Goal: Task Accomplishment & Management: Complete application form

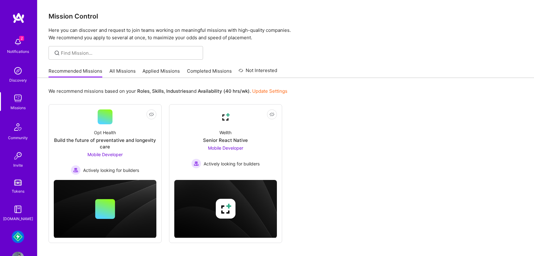
click at [15, 236] on img at bounding box center [18, 236] width 12 height 12
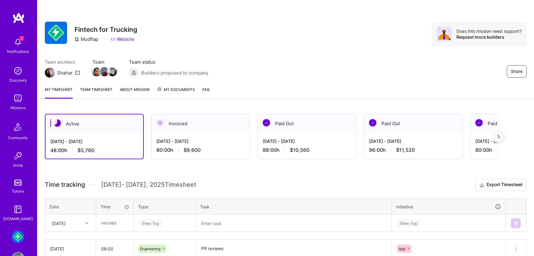
click at [180, 87] on span "My Documents" at bounding box center [176, 89] width 38 height 7
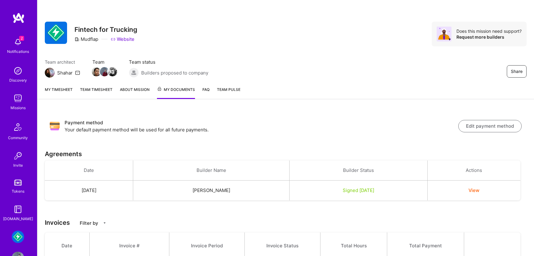
click at [479, 189] on button "View" at bounding box center [473, 190] width 11 height 6
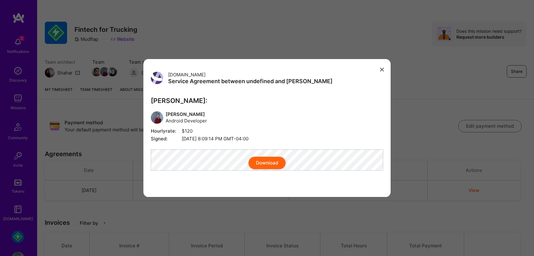
click at [266, 169] on button "Download" at bounding box center [266, 163] width 37 height 12
click at [383, 68] on icon "modal" at bounding box center [382, 70] width 4 height 4
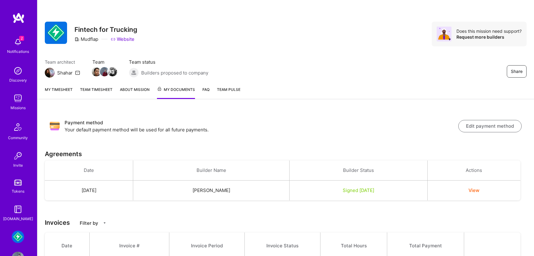
click at [136, 89] on link "About Mission" at bounding box center [135, 92] width 30 height 13
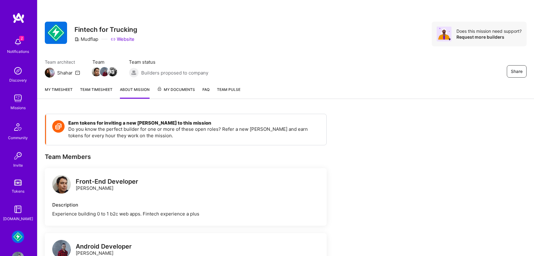
click at [88, 94] on link "Team timesheet" at bounding box center [96, 92] width 32 height 12
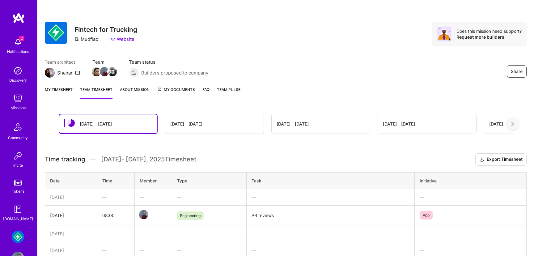
click at [65, 86] on link "My timesheet" at bounding box center [59, 92] width 28 height 12
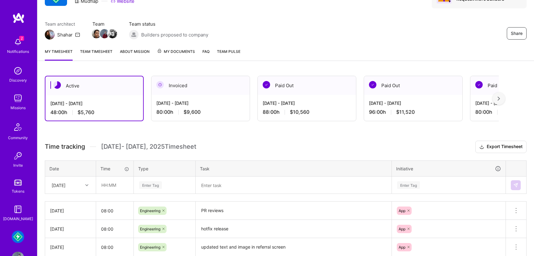
scroll to position [34, 0]
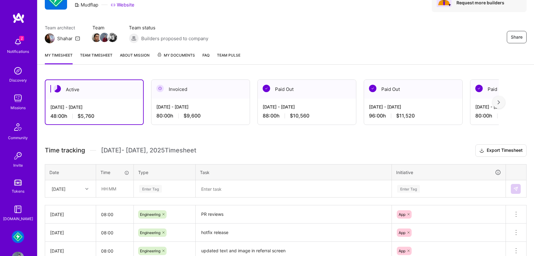
click at [23, 94] on img at bounding box center [18, 98] width 12 height 12
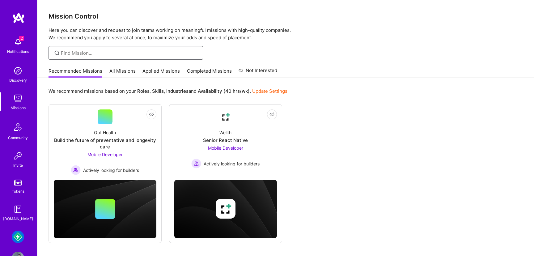
click at [107, 55] on input at bounding box center [129, 53] width 137 height 6
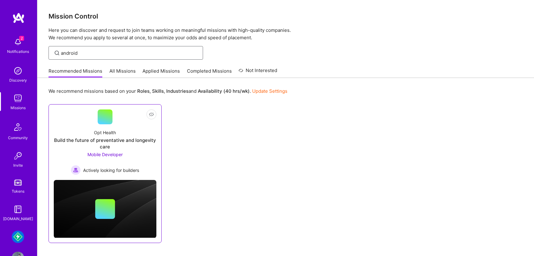
type input "android"
click at [120, 131] on div "Opt Health Build the future of preventative and longevity care Mobile Developer…" at bounding box center [105, 149] width 103 height 51
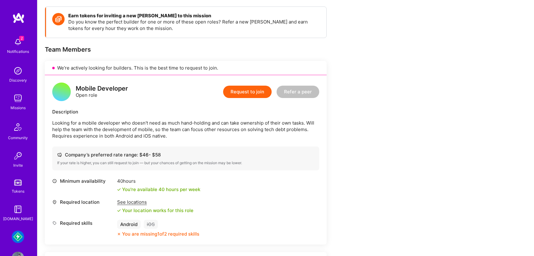
scroll to position [51, 0]
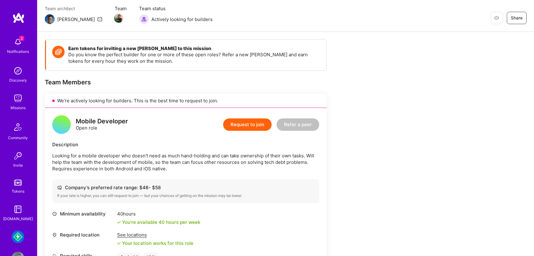
click at [258, 123] on button "Request to join" at bounding box center [247, 124] width 48 height 12
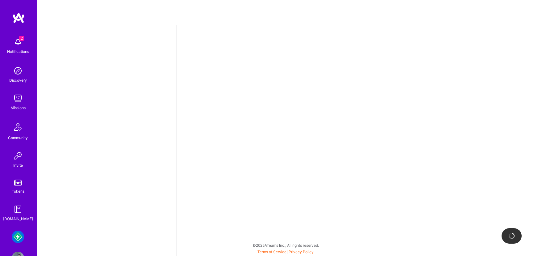
select select "CA"
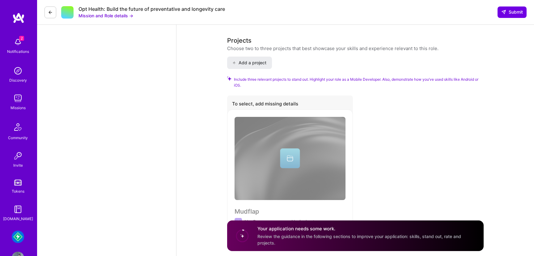
scroll to position [673, 0]
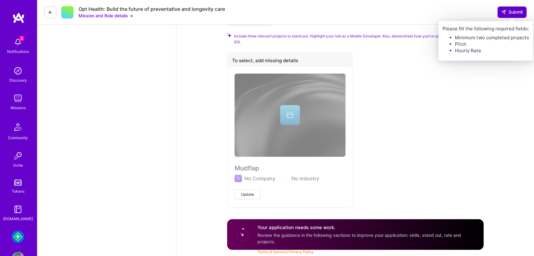
click at [505, 15] on span "Submit" at bounding box center [512, 12] width 22 height 6
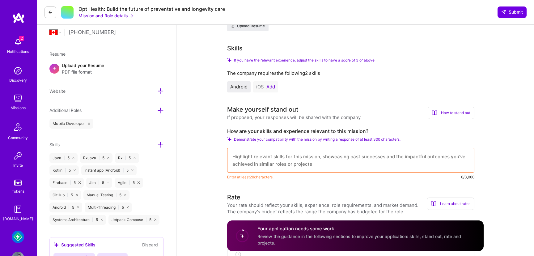
scroll to position [183, 0]
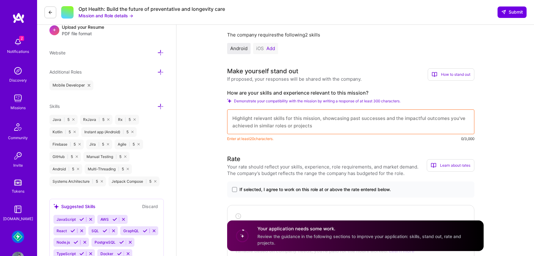
click at [352, 120] on textarea at bounding box center [350, 121] width 247 height 25
paste textarea "Seasoned Android Developer with 15+ years of experience architecting, developin…"
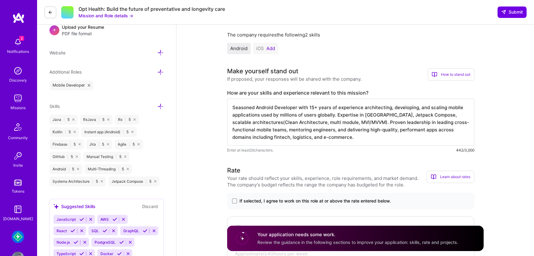
type textarea "Seasoned Android Developer with 15+ years of experience architecting, developin…"
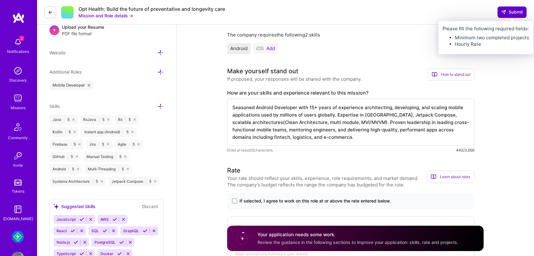
click at [521, 7] on button "Submit" at bounding box center [511, 11] width 29 height 11
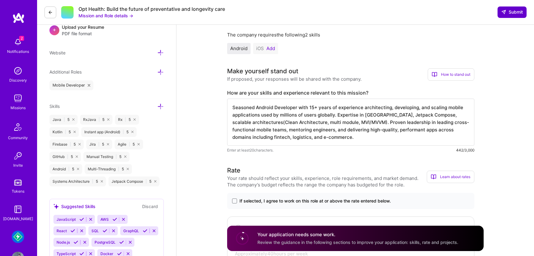
click at [517, 12] on span "Submit" at bounding box center [512, 12] width 22 height 6
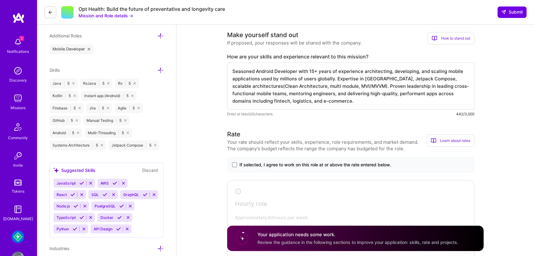
scroll to position [221, 0]
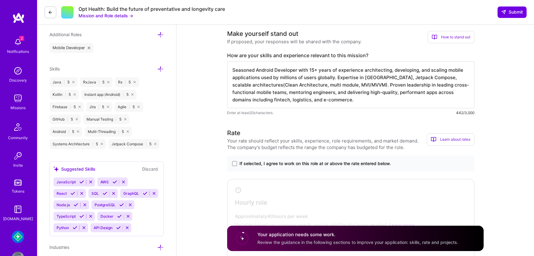
click at [332, 163] on span "If selected, I agree to work on this role at or above the rate entered below." at bounding box center [314, 163] width 151 height 6
click at [0, 0] on input "If selected, I agree to work on this role at or above the rate entered below." at bounding box center [0, 0] width 0 height 0
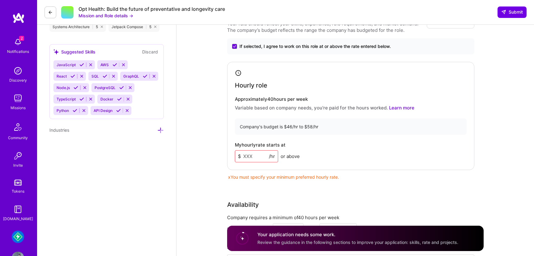
scroll to position [374, 0]
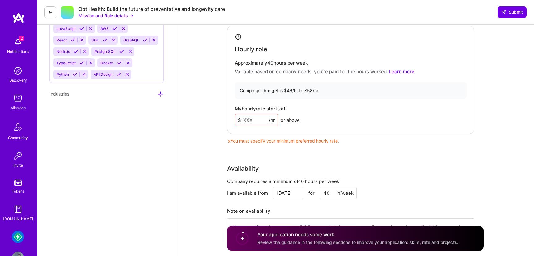
click at [251, 120] on input at bounding box center [256, 120] width 43 height 12
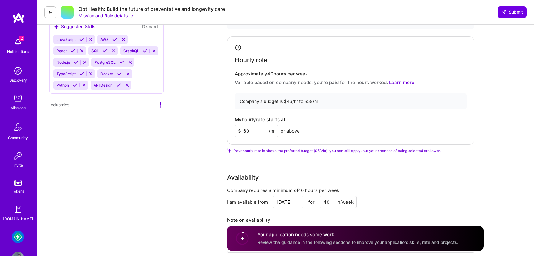
scroll to position [362, 0]
type input "6"
type input "58"
click at [304, 172] on div "Rate Your rate should reflect your skills, experience, role requirements, and m…" at bounding box center [355, 124] width 256 height 274
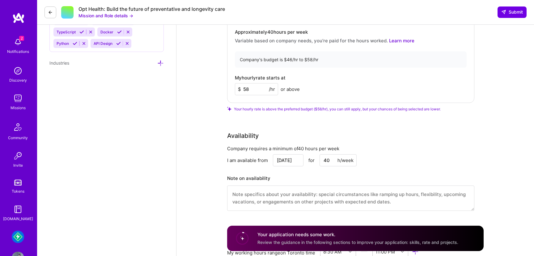
scroll to position [408, 0]
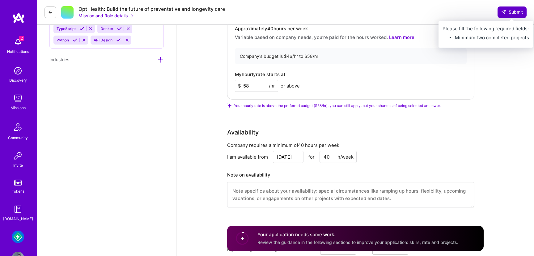
click at [513, 11] on span "Submit" at bounding box center [512, 12] width 22 height 6
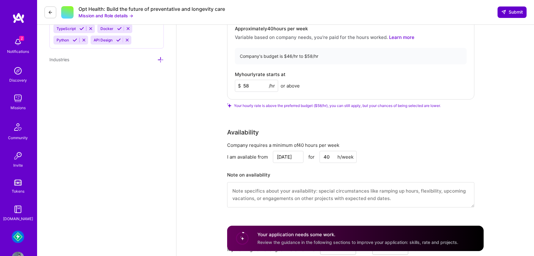
click at [511, 12] on span "Submit" at bounding box center [512, 12] width 22 height 6
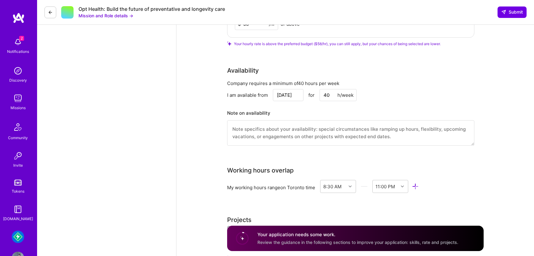
scroll to position [471, 0]
click at [404, 127] on textarea at bounding box center [350, 132] width 247 height 25
click at [404, 155] on div "Mobile Developer role description Looking for a mobile developer who doesn't ne…" at bounding box center [355, 13] width 256 height 906
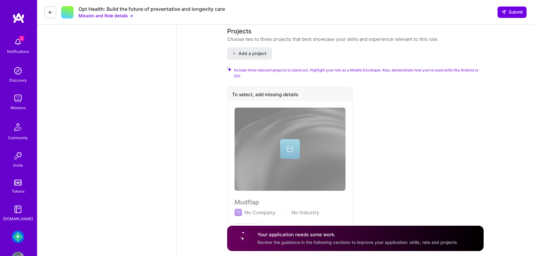
scroll to position [660, 0]
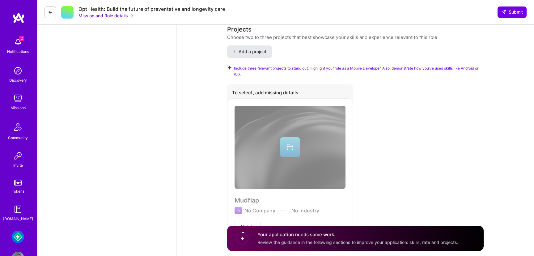
click at [250, 51] on span "Add a project" at bounding box center [249, 51] width 34 height 6
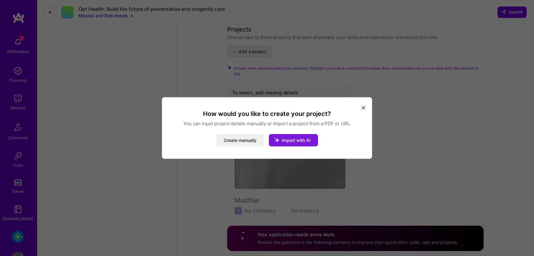
click at [286, 140] on span "Import with AI" at bounding box center [296, 139] width 29 height 5
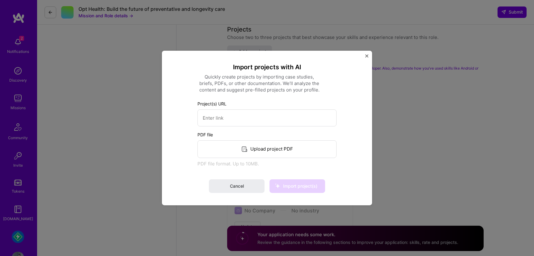
click at [367, 56] on img "Close" at bounding box center [366, 55] width 3 height 3
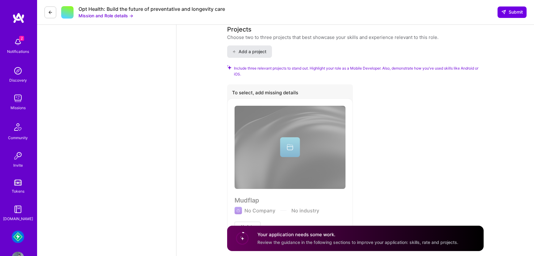
click at [258, 53] on span "Add a project" at bounding box center [249, 51] width 34 height 6
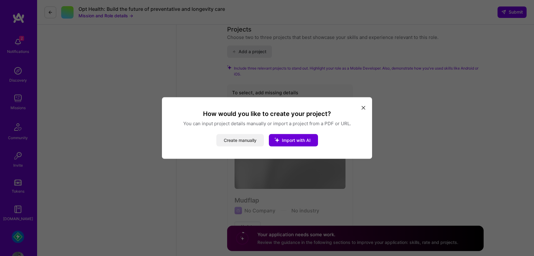
click at [229, 145] on button "Create manually" at bounding box center [240, 140] width 48 height 12
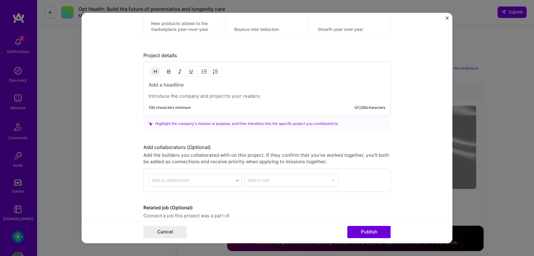
scroll to position [478, 0]
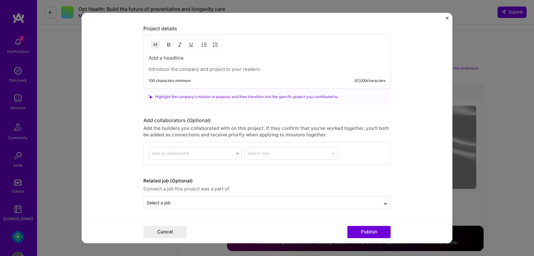
click at [449, 15] on form "Project title Company Project industry Industry Project Link (Optional) Drag an…" at bounding box center [267, 128] width 371 height 230
click at [448, 19] on button "Close" at bounding box center [446, 19] width 3 height 6
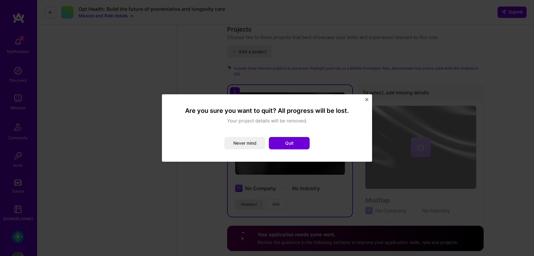
click at [367, 99] on img "Close" at bounding box center [366, 99] width 3 height 3
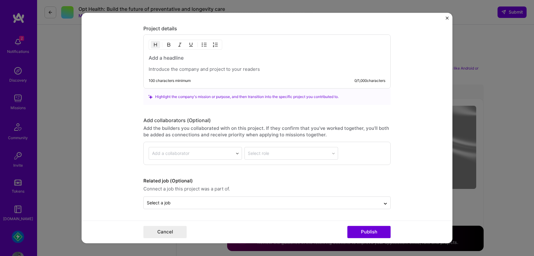
click at [446, 18] on img "Close" at bounding box center [446, 17] width 3 height 3
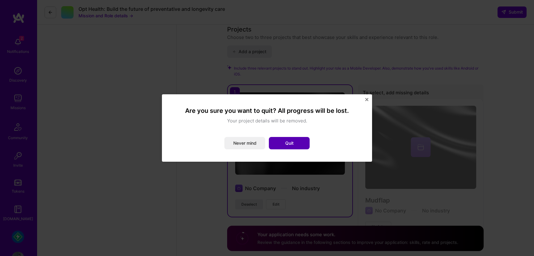
click at [291, 148] on button "Quit" at bounding box center [289, 143] width 41 height 12
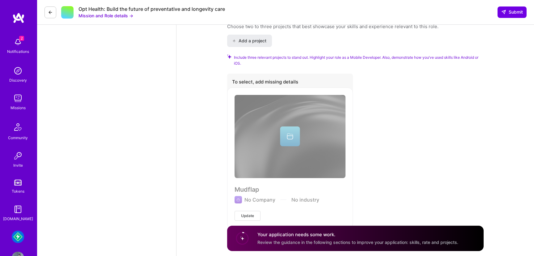
scroll to position [687, 0]
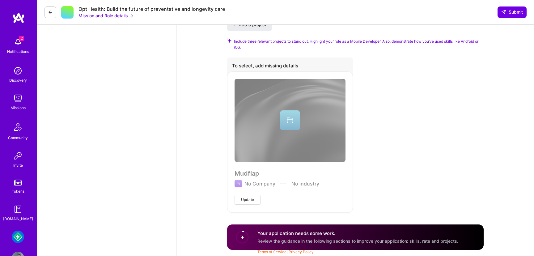
click at [315, 235] on h4 "Your application needs some work." at bounding box center [357, 233] width 201 height 6
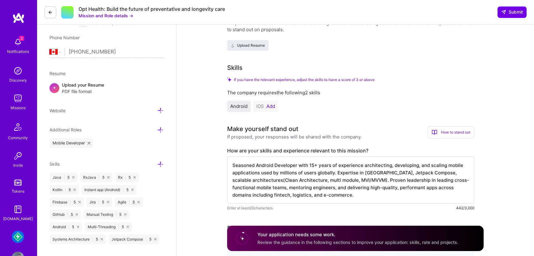
scroll to position [0, 0]
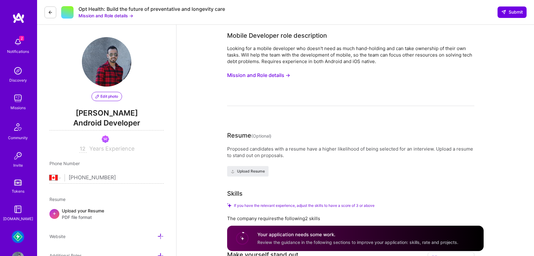
click at [85, 147] on input "12" at bounding box center [83, 148] width 8 height 7
type input "15"
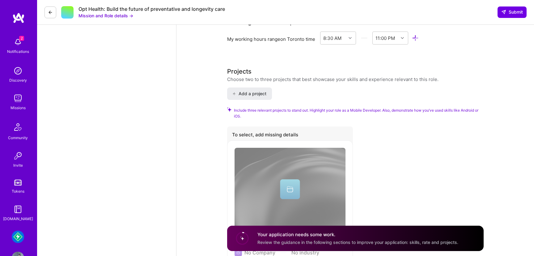
scroll to position [595, 0]
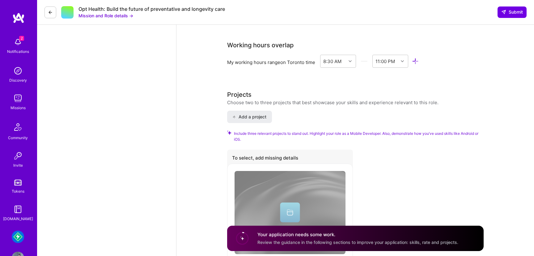
click at [263, 160] on div "To select, add missing details" at bounding box center [290, 158] width 126 height 18
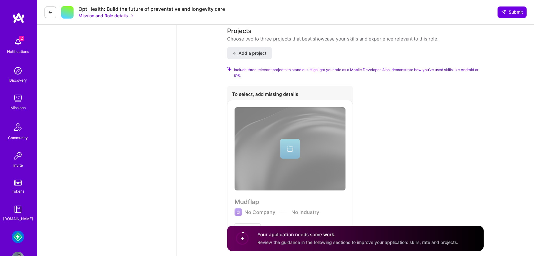
scroll to position [687, 0]
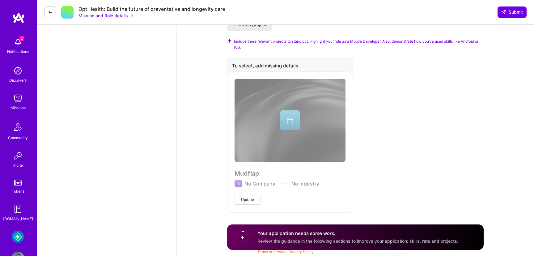
click at [252, 200] on span "Update" at bounding box center [247, 200] width 13 height 6
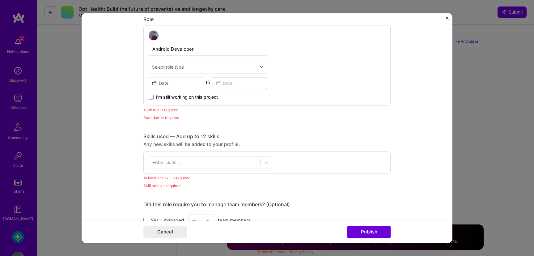
scroll to position [234, 0]
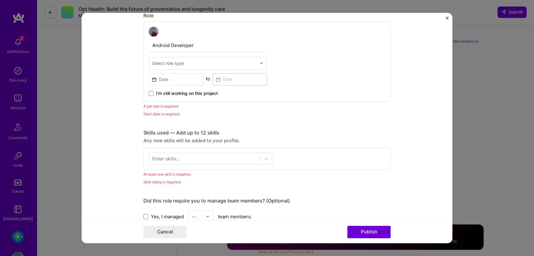
click at [175, 66] on div "Select role type" at bounding box center [168, 63] width 32 height 6
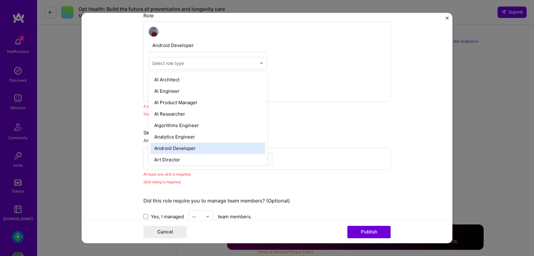
click at [178, 146] on div "Android Developer" at bounding box center [207, 147] width 115 height 11
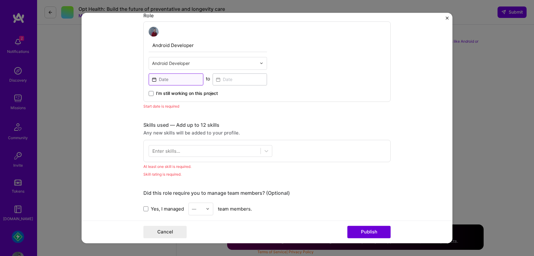
click at [174, 80] on input at bounding box center [176, 79] width 55 height 12
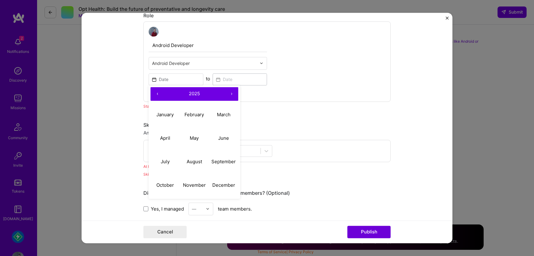
click at [158, 96] on button "‹" at bounding box center [157, 94] width 14 height 14
click at [167, 185] on abbr "October" at bounding box center [165, 185] width 18 height 6
type input "Oct, 2022"
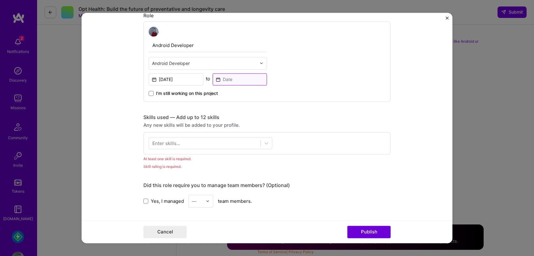
click at [239, 81] on input at bounding box center [239, 79] width 55 height 12
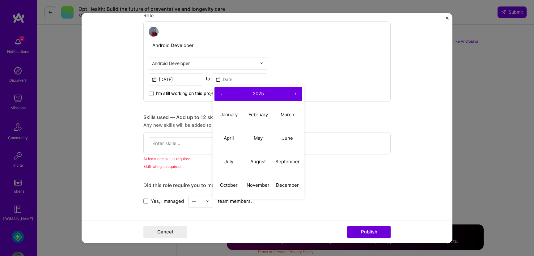
click at [184, 96] on span "I’m still working on this project" at bounding box center [187, 93] width 62 height 6
click at [0, 0] on input "I’m still working on this project" at bounding box center [0, 0] width 0 height 0
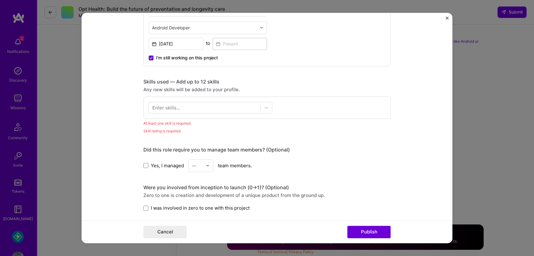
scroll to position [273, 0]
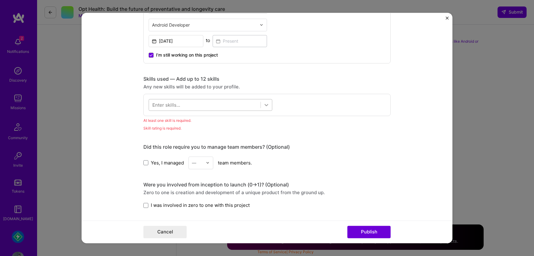
click at [271, 103] on div at bounding box center [266, 104] width 11 height 11
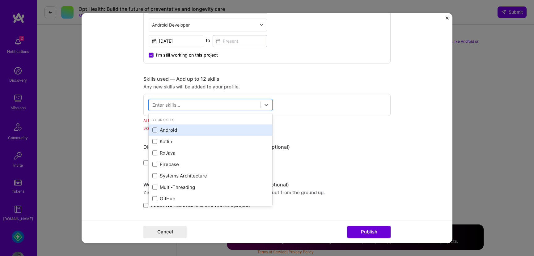
click at [174, 130] on div "Android" at bounding box center [210, 130] width 116 height 6
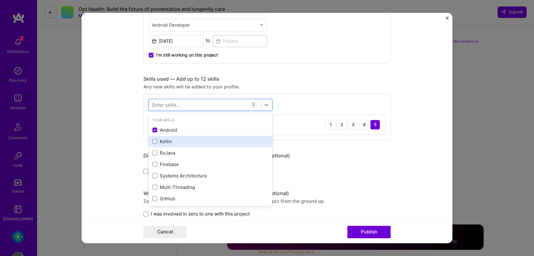
click at [165, 142] on div "Kotlin" at bounding box center [210, 141] width 116 height 6
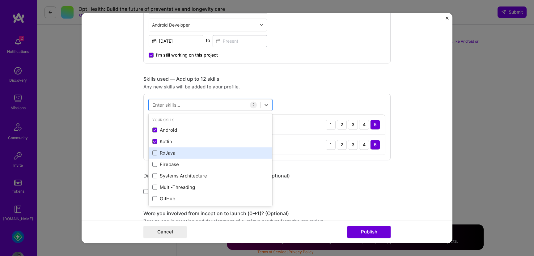
click at [163, 152] on div "RxJava" at bounding box center [210, 152] width 116 height 6
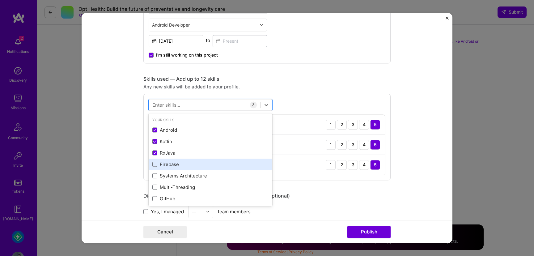
click at [163, 164] on div "Firebase" at bounding box center [210, 164] width 116 height 6
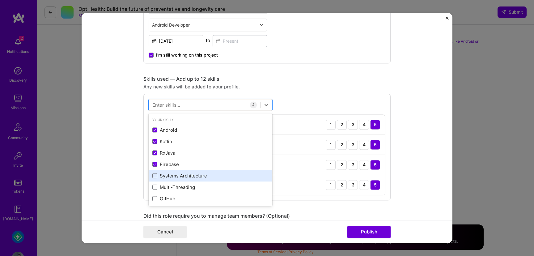
click at [165, 173] on div "Systems Architecture" at bounding box center [210, 175] width 116 height 6
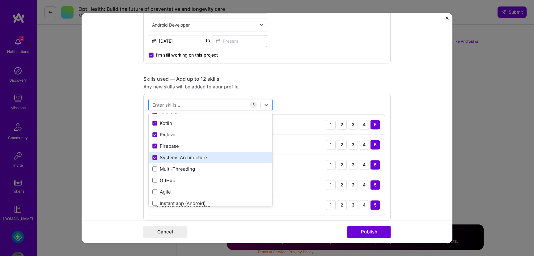
scroll to position [23, 0]
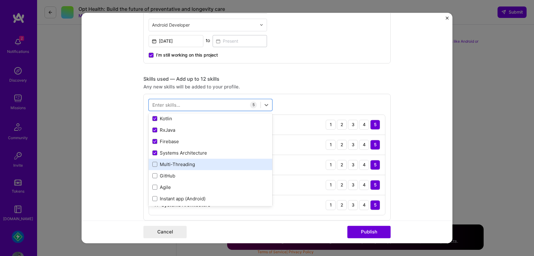
click at [169, 165] on div "Multi-Threading" at bounding box center [210, 164] width 116 height 6
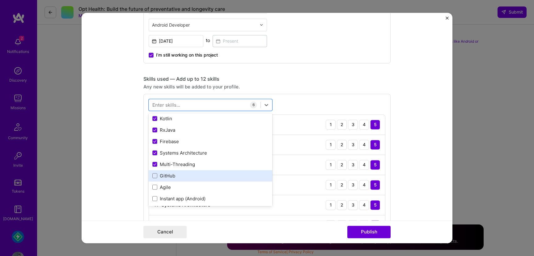
click at [168, 176] on div "GitHub" at bounding box center [210, 175] width 116 height 6
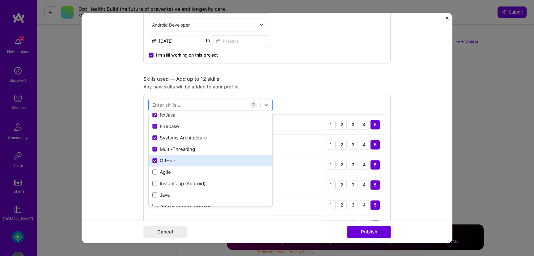
scroll to position [39, 0]
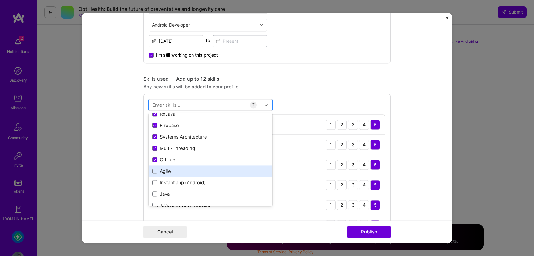
click at [164, 173] on div "Agile" at bounding box center [210, 171] width 116 height 6
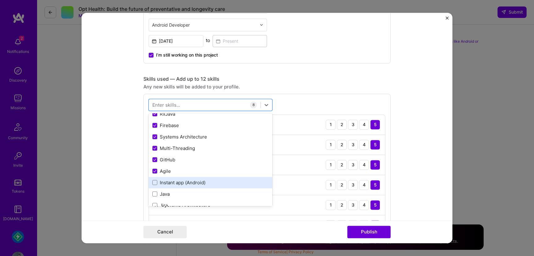
click at [164, 185] on div "Instant app (Android)" at bounding box center [210, 182] width 116 height 6
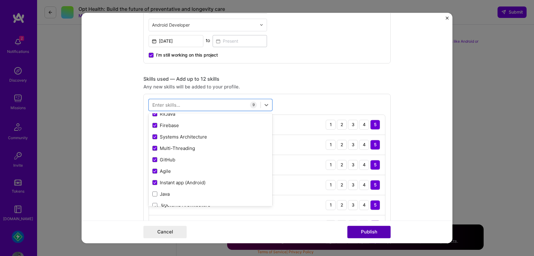
click at [360, 230] on button "Publish" at bounding box center [368, 232] width 43 height 12
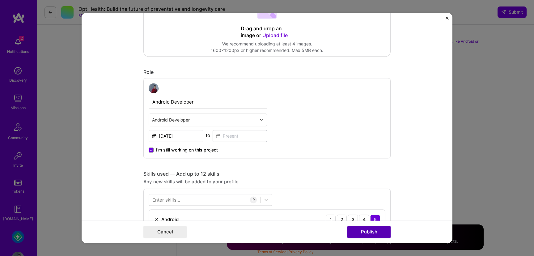
click at [367, 229] on button "Publish" at bounding box center [368, 232] width 43 height 12
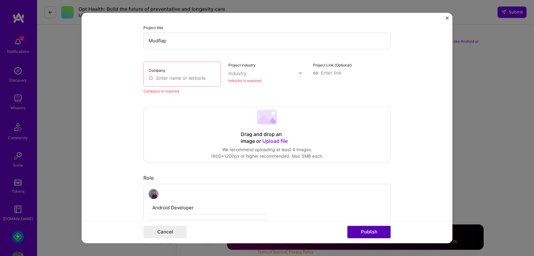
scroll to position [67, 0]
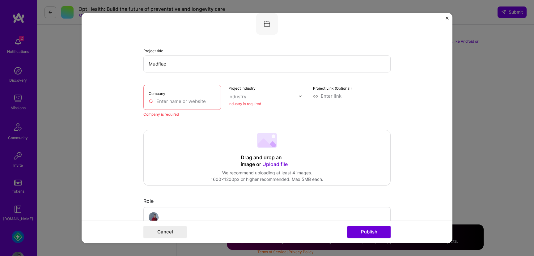
click at [194, 103] on input "text" at bounding box center [182, 101] width 67 height 6
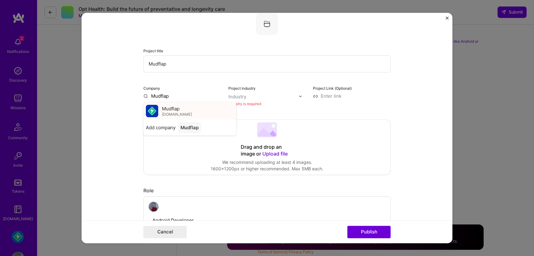
type input "Mudflap"
click at [189, 111] on div "Mudflap mudflapinc.com" at bounding box center [177, 110] width 30 height 11
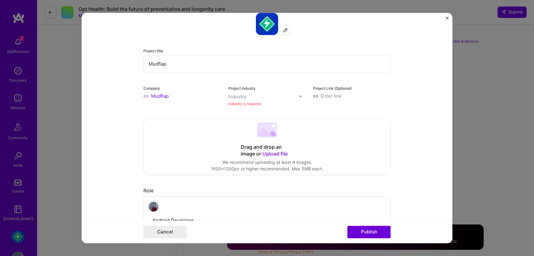
click at [266, 94] on input "text" at bounding box center [263, 96] width 70 height 6
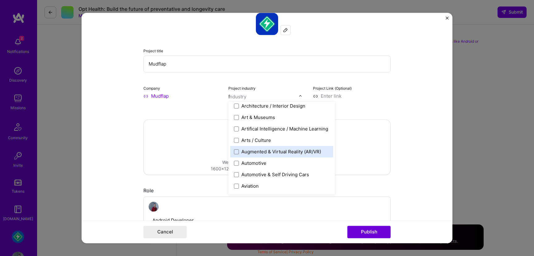
scroll to position [0, 0]
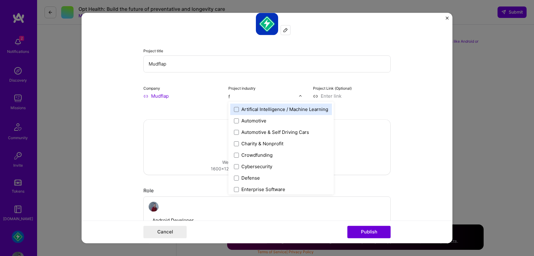
type input "fi"
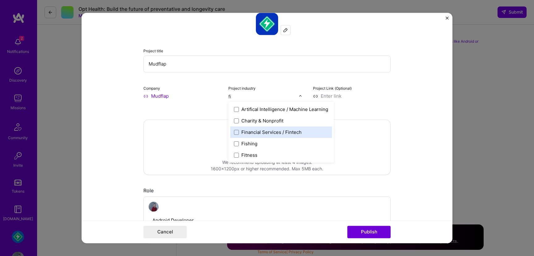
click at [281, 132] on div "Financial Services / Fintech" at bounding box center [271, 132] width 60 height 6
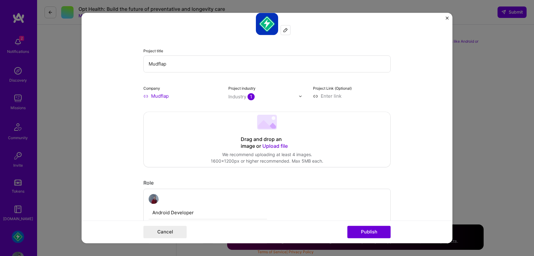
click at [395, 92] on form "This project is missing details. To be able to apply to missions with this proj…" at bounding box center [267, 128] width 371 height 230
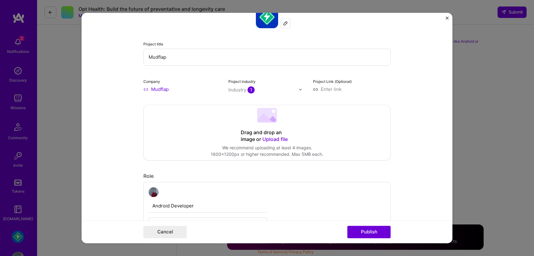
scroll to position [79, 0]
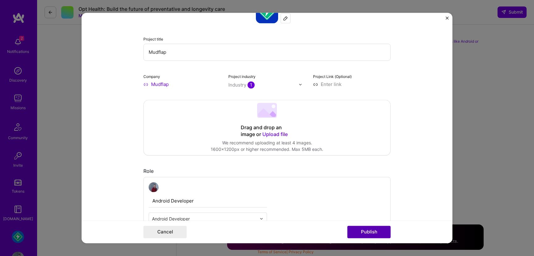
click at [369, 231] on button "Publish" at bounding box center [368, 232] width 43 height 12
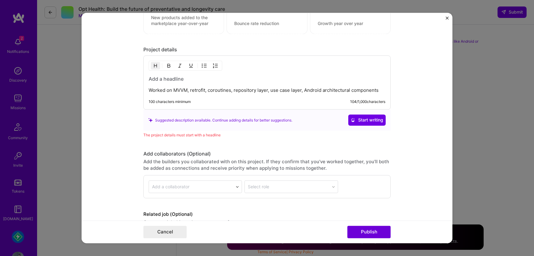
scroll to position [694, 0]
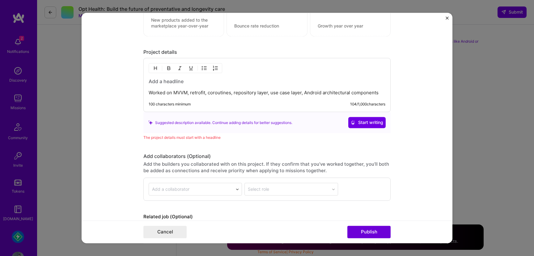
click at [230, 95] on p "Worked on MVVM, retrofit, coroutines, repository layer, use case layer, Android…" at bounding box center [267, 93] width 237 height 6
drag, startPoint x: 248, startPoint y: 92, endPoint x: 251, endPoint y: 100, distance: 8.4
click at [251, 100] on div "Worked on MVVM, retrofit, coroutines, repository layer, use case layer, Android…" at bounding box center [266, 85] width 247 height 54
click at [360, 97] on div "Worked on MVVM, retrofit, coroutines, repository layer, use case layer, Android…" at bounding box center [266, 85] width 247 height 54
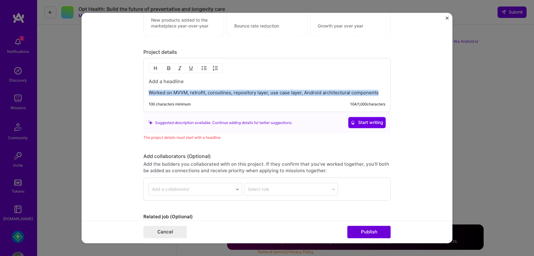
drag, startPoint x: 380, startPoint y: 93, endPoint x: 124, endPoint y: 89, distance: 256.4
click at [124, 89] on form "This project is missing details. To be able to apply to missions with this proj…" at bounding box center [267, 128] width 371 height 230
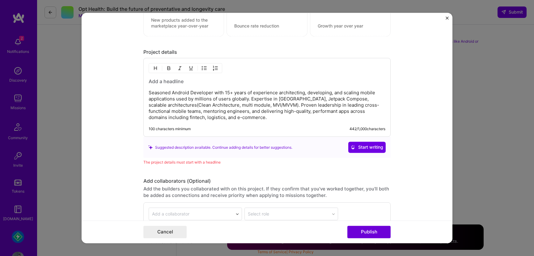
click at [222, 117] on p "Seasoned Android Developer with 15+ years of experience architecting, developin…" at bounding box center [267, 105] width 237 height 31
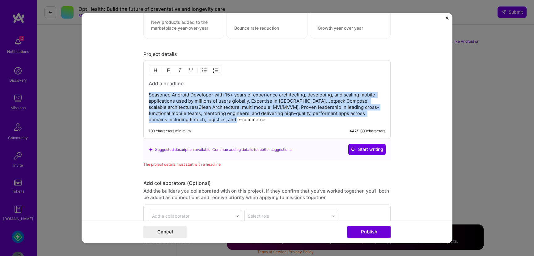
drag, startPoint x: 229, startPoint y: 119, endPoint x: 149, endPoint y: 90, distance: 85.3
click at [149, 90] on div "Seasoned Android Developer with 15+ years of experience architecting, developin…" at bounding box center [267, 101] width 237 height 43
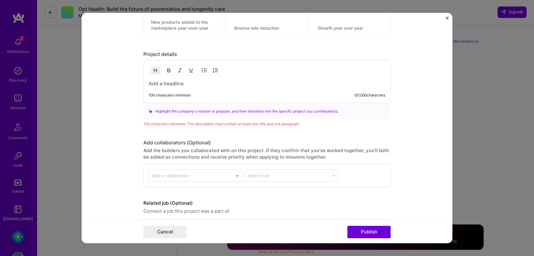
click at [184, 84] on h3 at bounding box center [267, 83] width 237 height 7
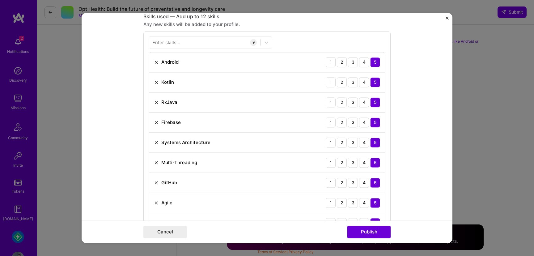
scroll to position [247, 0]
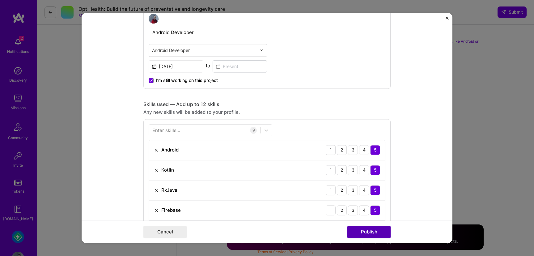
click at [363, 234] on button "Publish" at bounding box center [368, 232] width 43 height 12
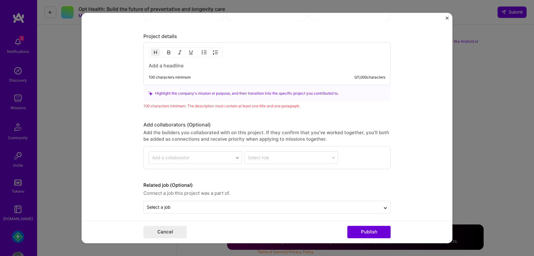
scroll to position [714, 0]
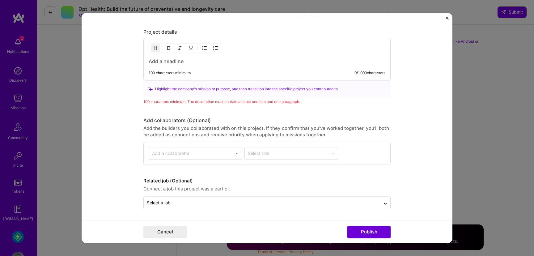
click at [447, 16] on img "Close" at bounding box center [446, 17] width 3 height 3
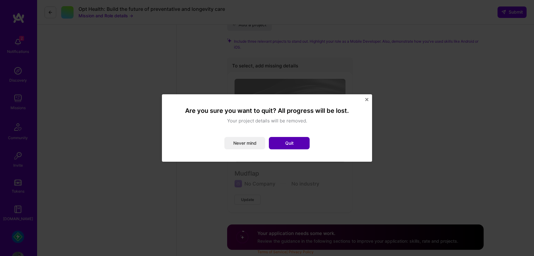
click at [296, 147] on button "Quit" at bounding box center [289, 143] width 41 height 12
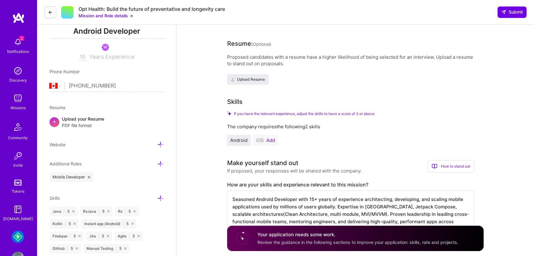
scroll to position [111, 0]
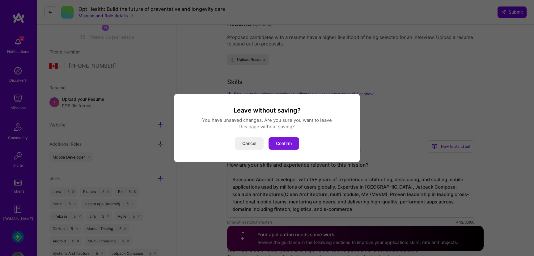
click at [290, 148] on button "Confirm" at bounding box center [283, 143] width 31 height 12
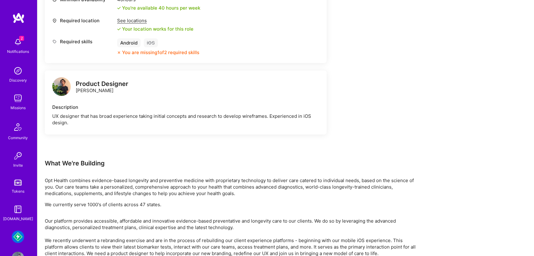
scroll to position [298, 0]
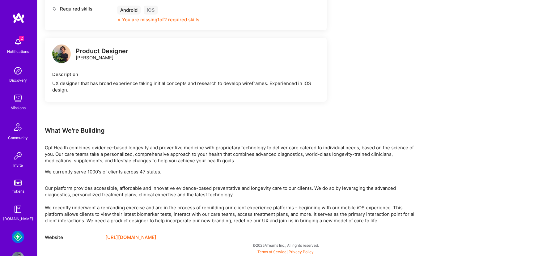
click at [19, 240] on img at bounding box center [18, 236] width 12 height 12
